Goal: Navigation & Orientation: Find specific page/section

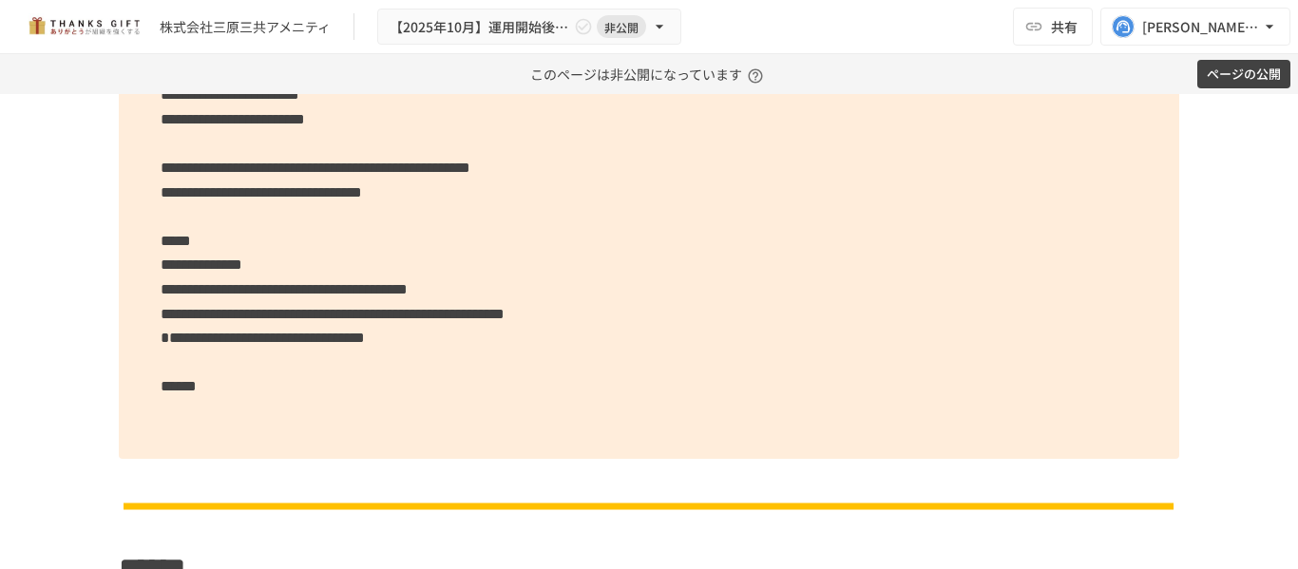
scroll to position [7114, 0]
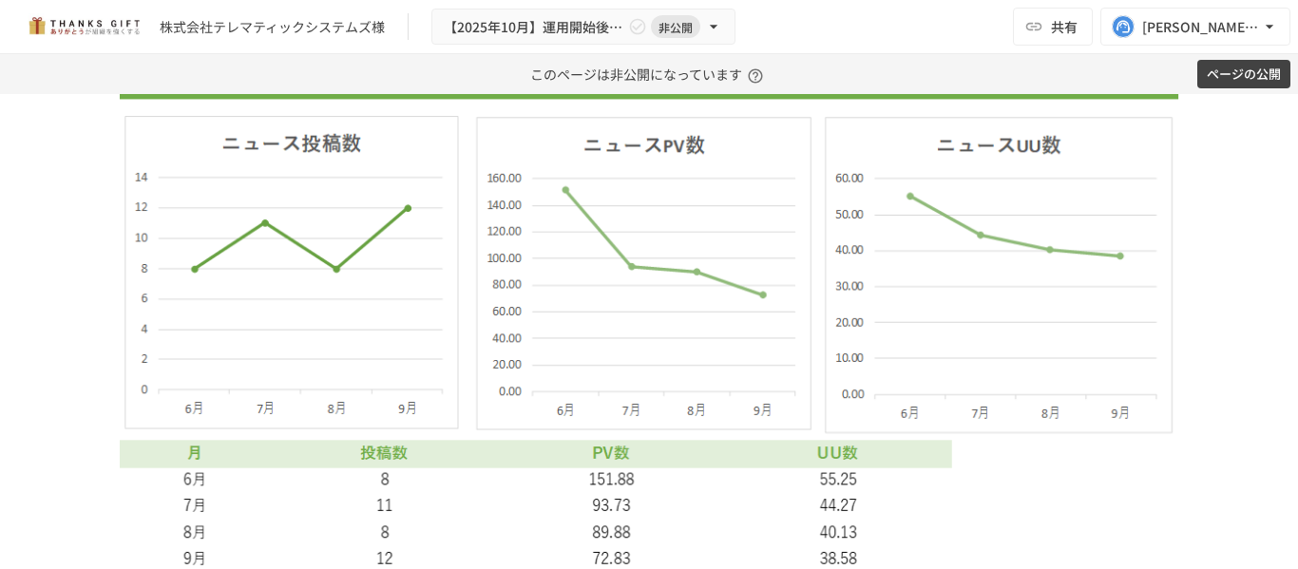
scroll to position [7599, 0]
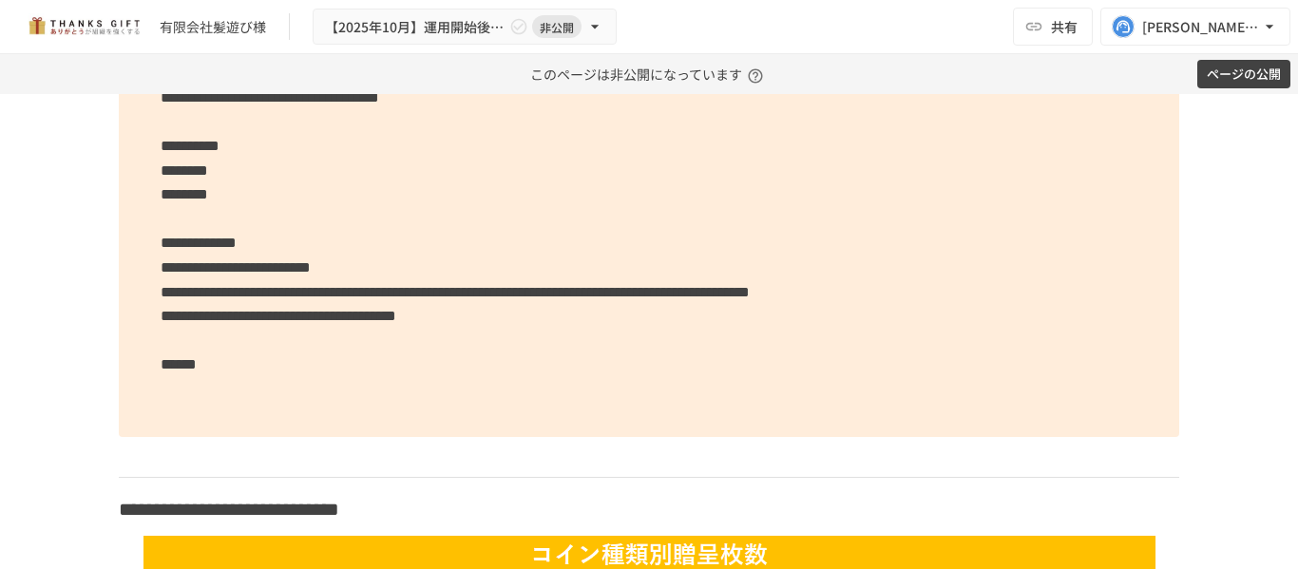
scroll to position [5151, 0]
